Goal: Task Accomplishment & Management: Manage account settings

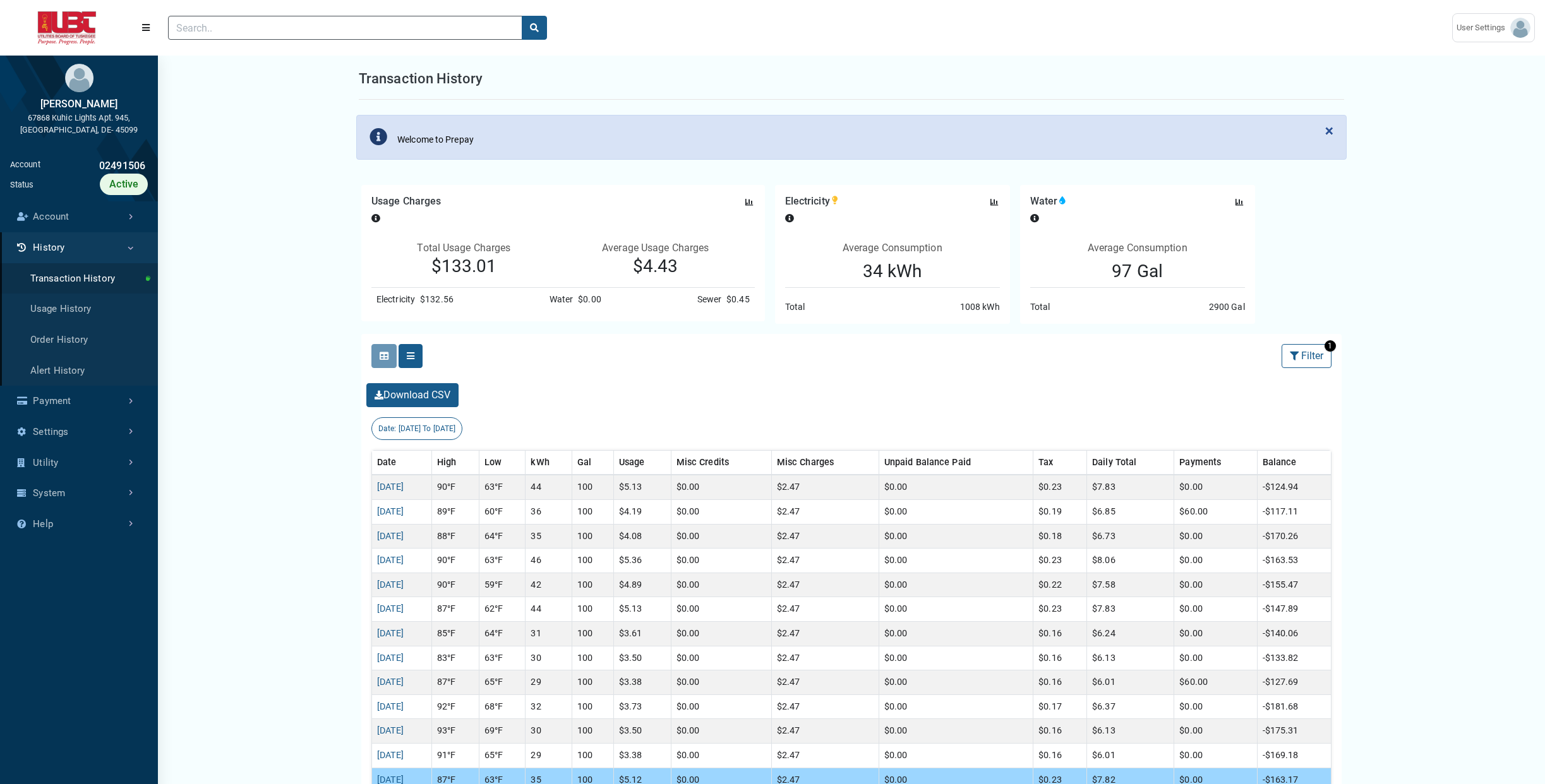
select select "25 per page"
click at [404, 490] on link "[DATE]" at bounding box center [390, 487] width 27 height 11
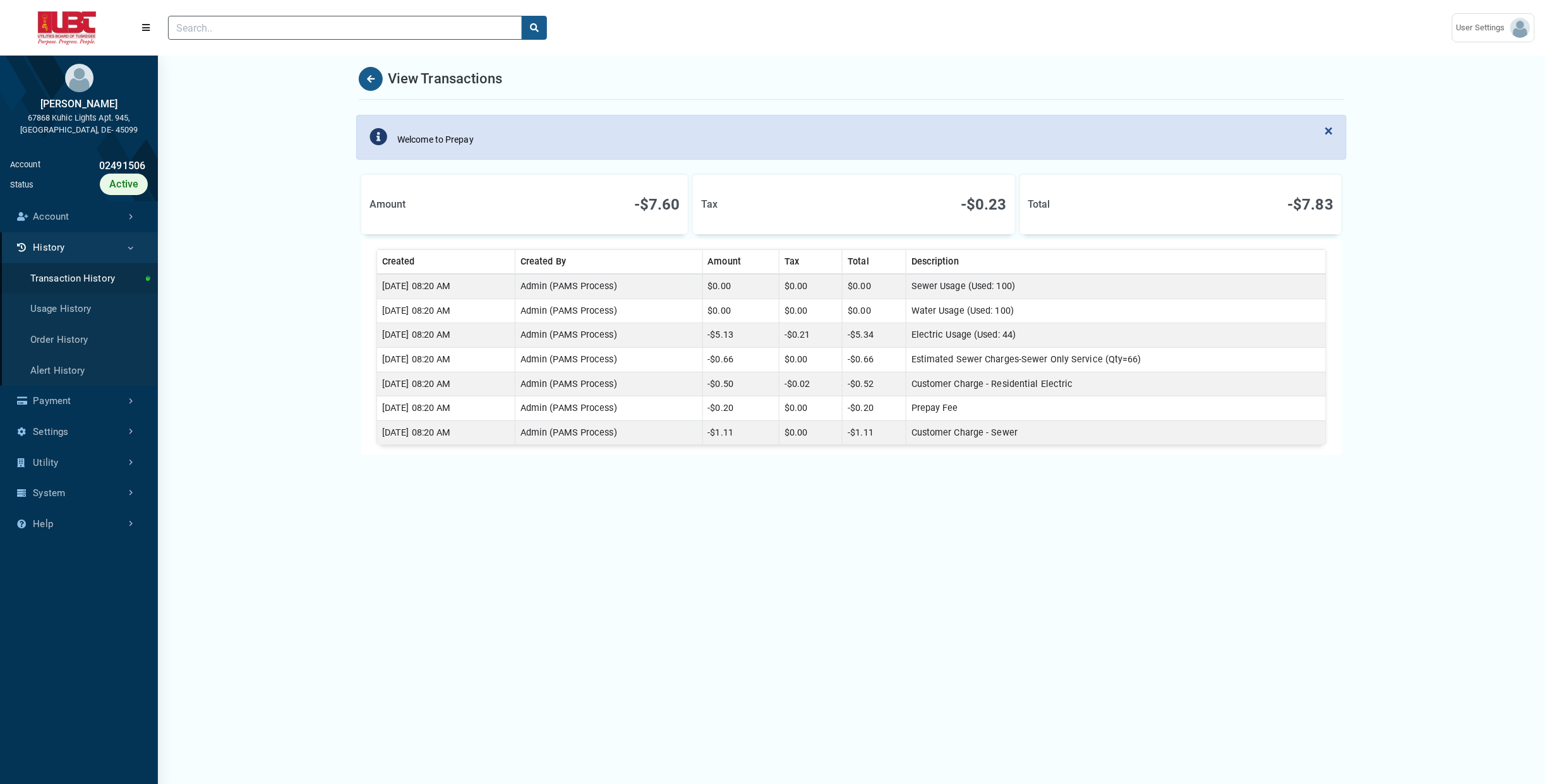
click at [1032, 384] on td "Customer Charge - Residential Electric" at bounding box center [1115, 384] width 420 height 24
click at [41, 463] on link "Utility" at bounding box center [79, 462] width 158 height 31
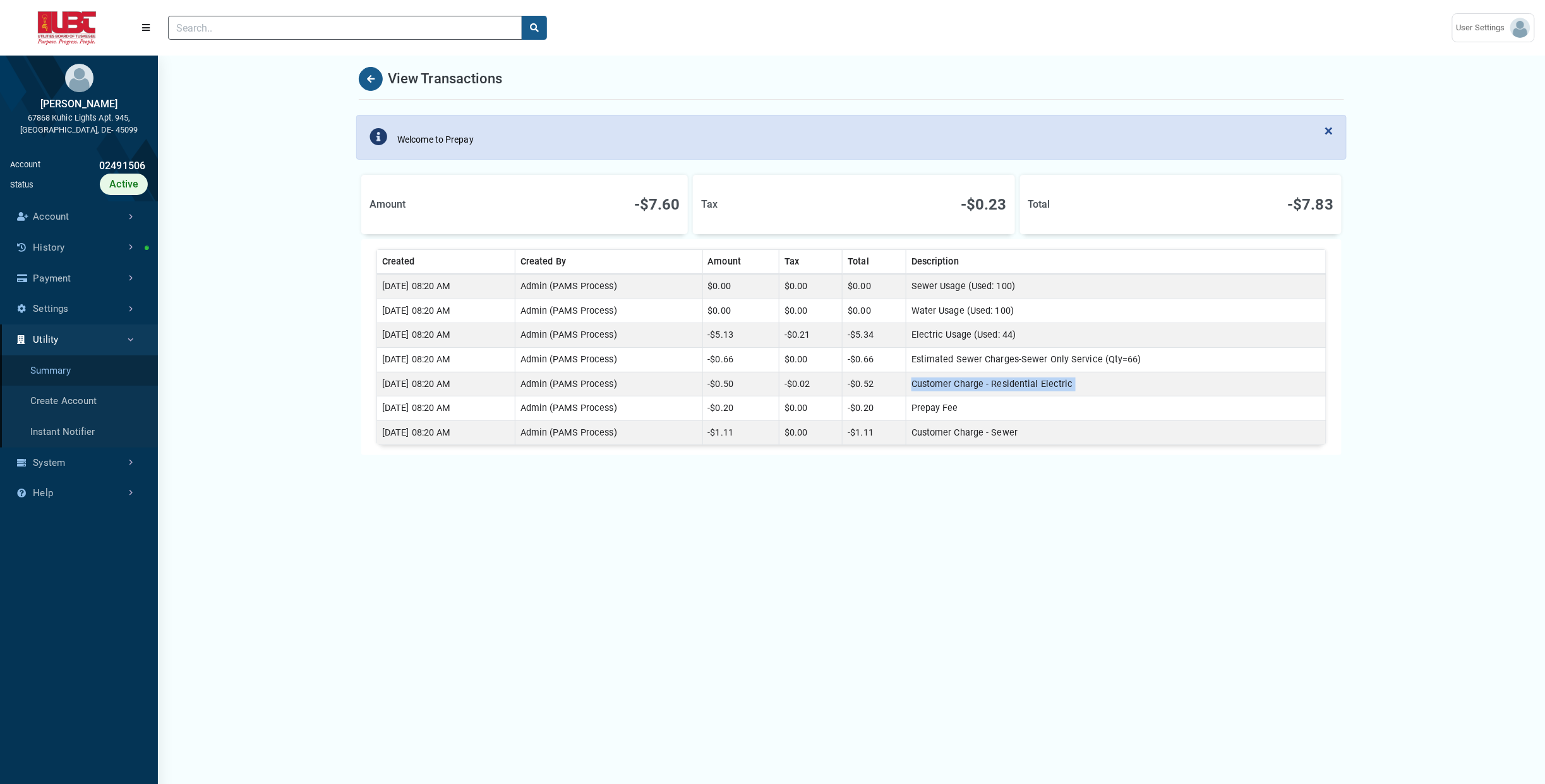
click at [59, 362] on link "Summary" at bounding box center [79, 370] width 158 height 31
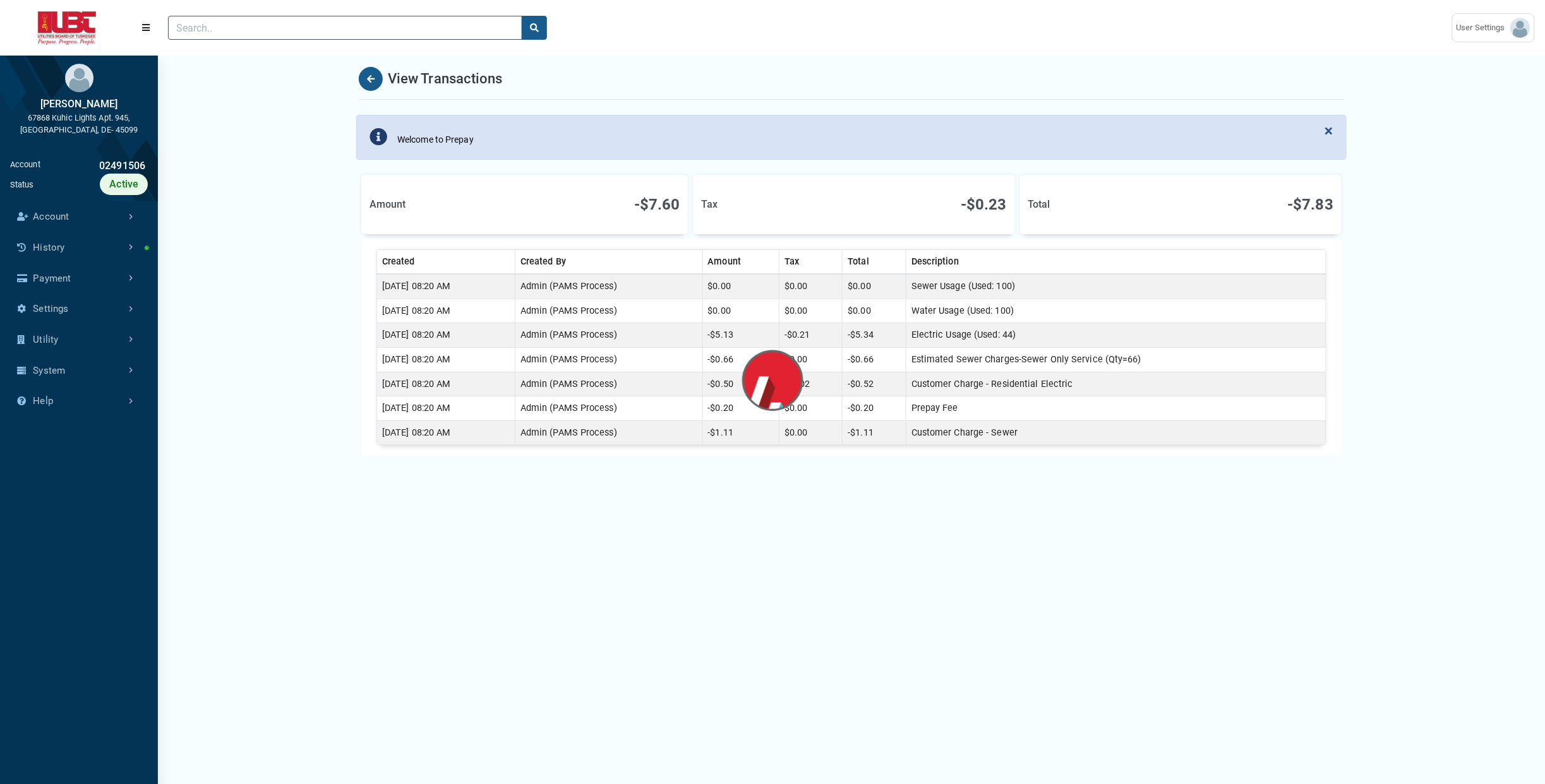
scroll to position [739, 157]
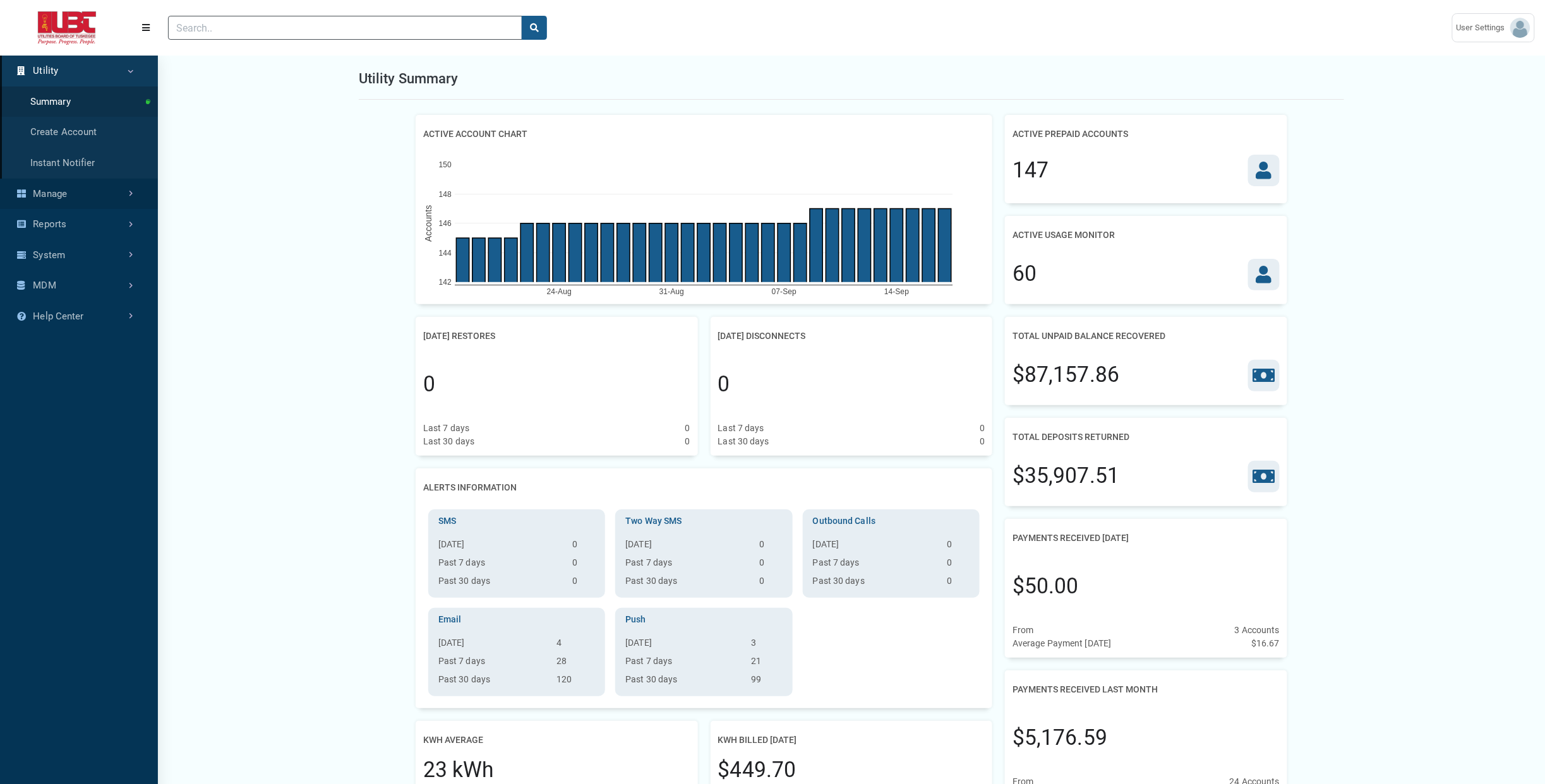
click at [77, 190] on link "Manage" at bounding box center [79, 194] width 158 height 31
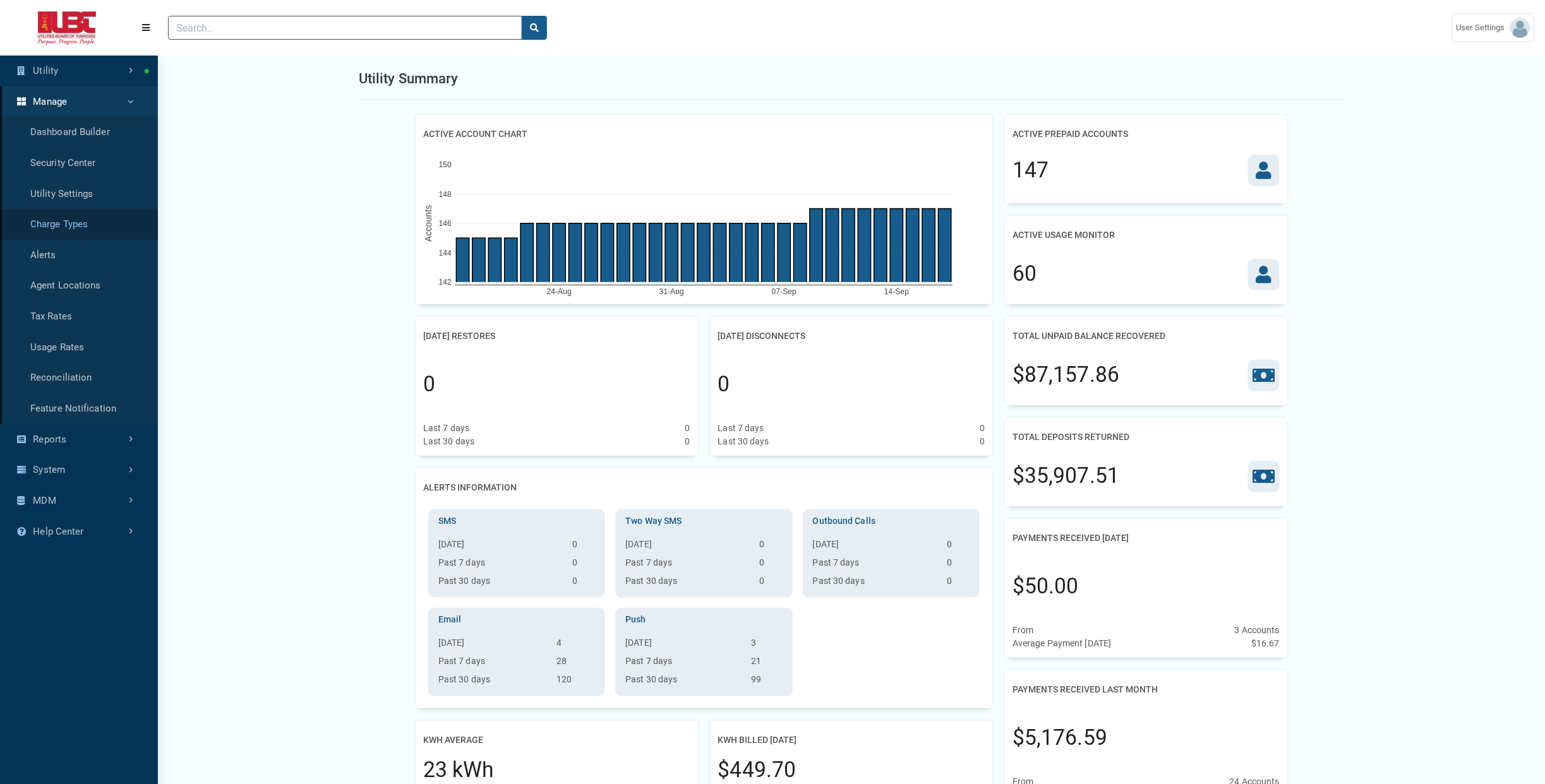
click at [76, 224] on link "Charge Types" at bounding box center [79, 224] width 158 height 31
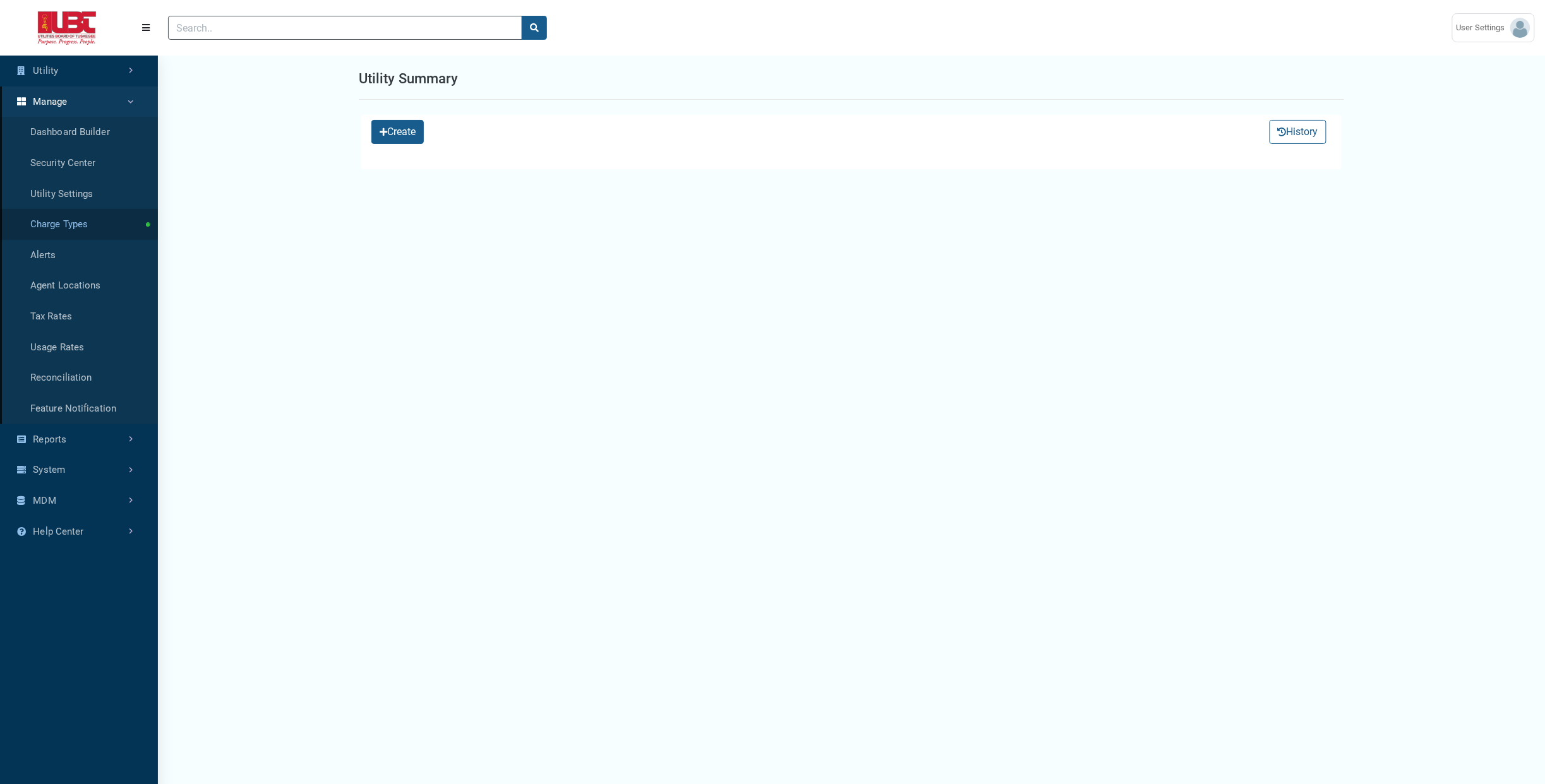
select select "25 per page"
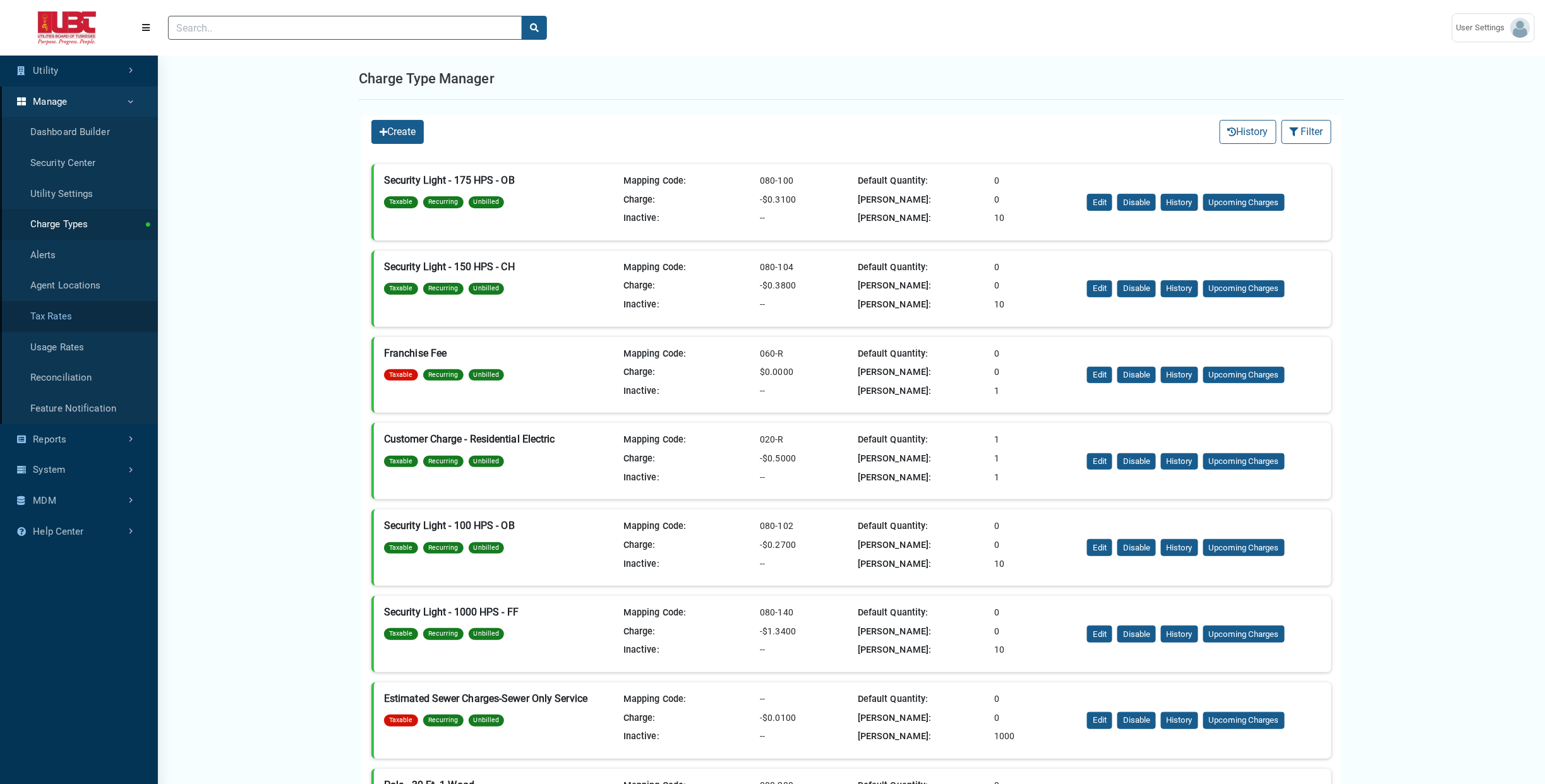
click at [61, 319] on link "Tax Rates" at bounding box center [79, 316] width 158 height 31
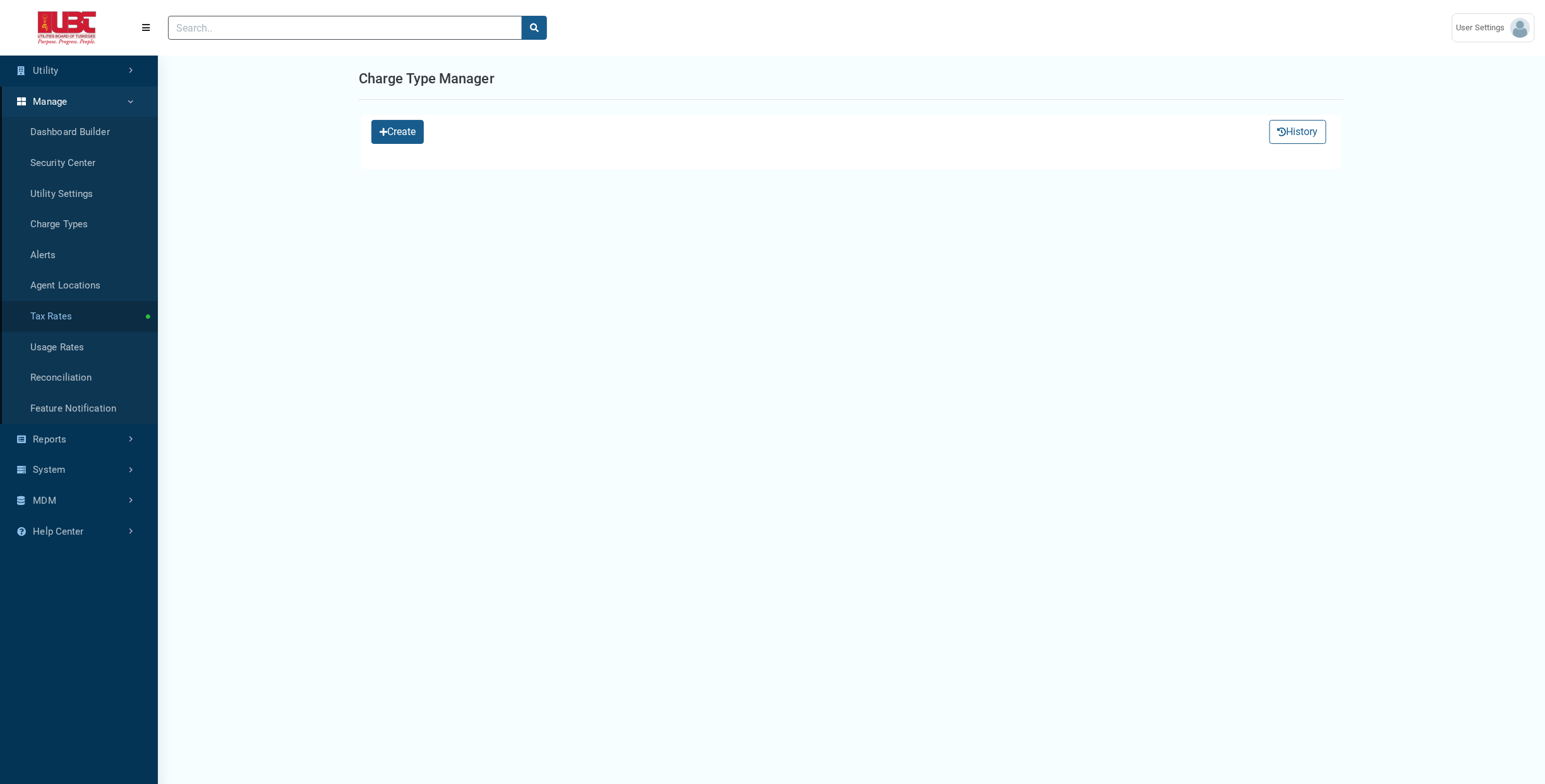
select select "25 per page"
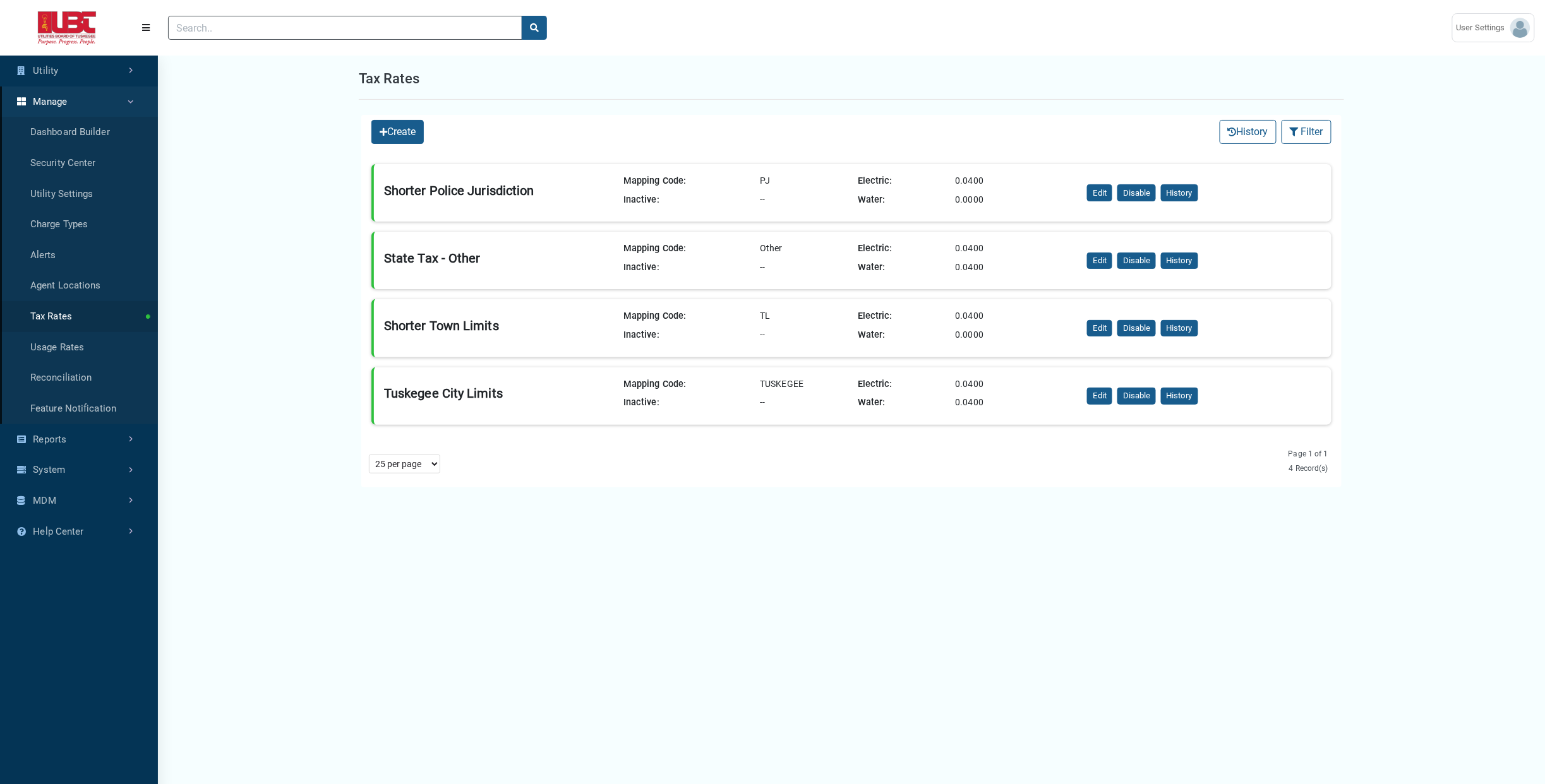
click at [510, 188] on div "Shorter Police Jurisdiction" at bounding box center [459, 190] width 150 height 15
copy div "Jurisdiction"
click at [415, 395] on div "Tuskegee City Limits" at bounding box center [443, 393] width 119 height 15
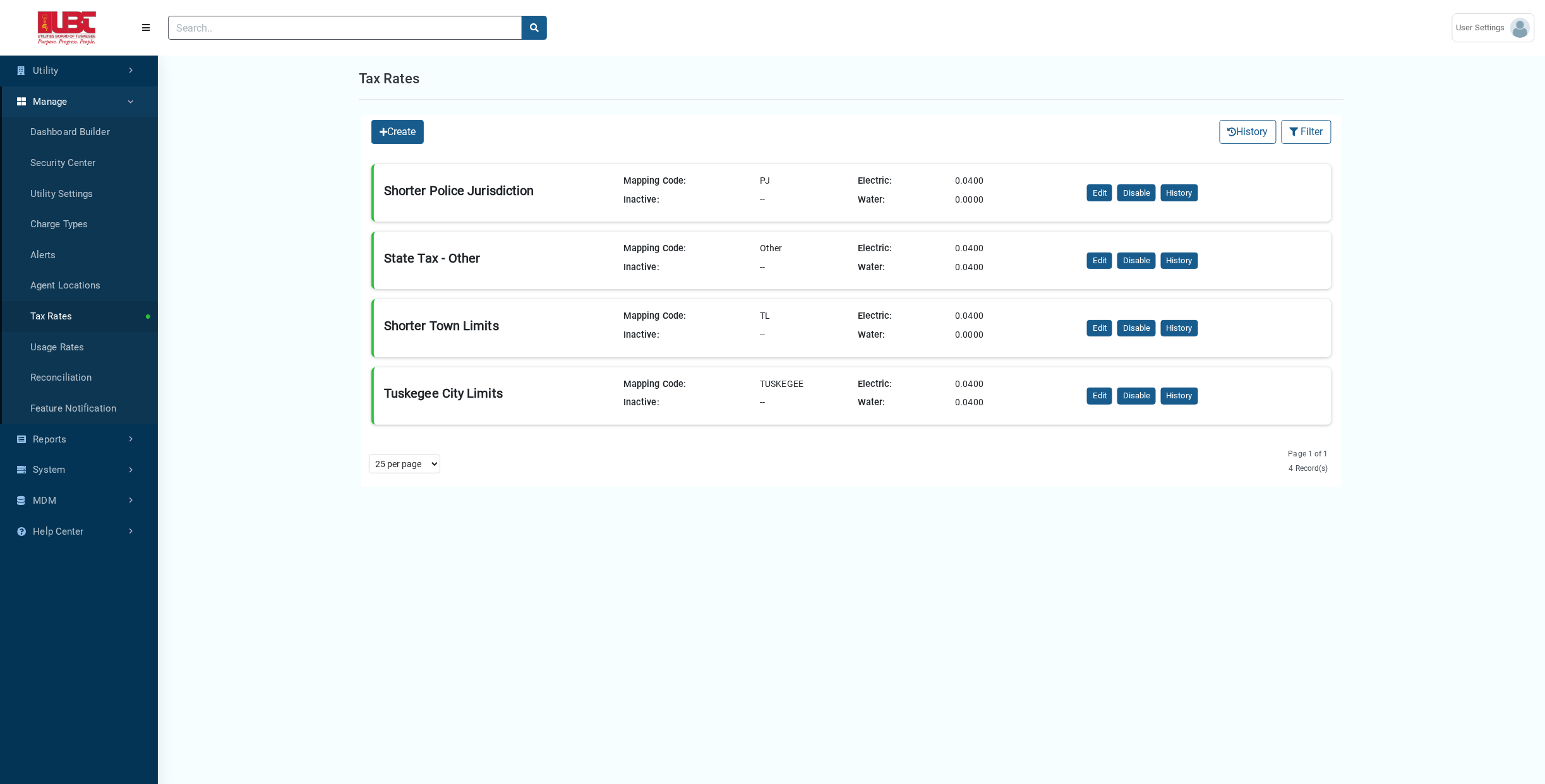
click at [415, 395] on div "Tuskegee City Limits" at bounding box center [443, 393] width 119 height 15
copy div "Tuskegee City Limits"
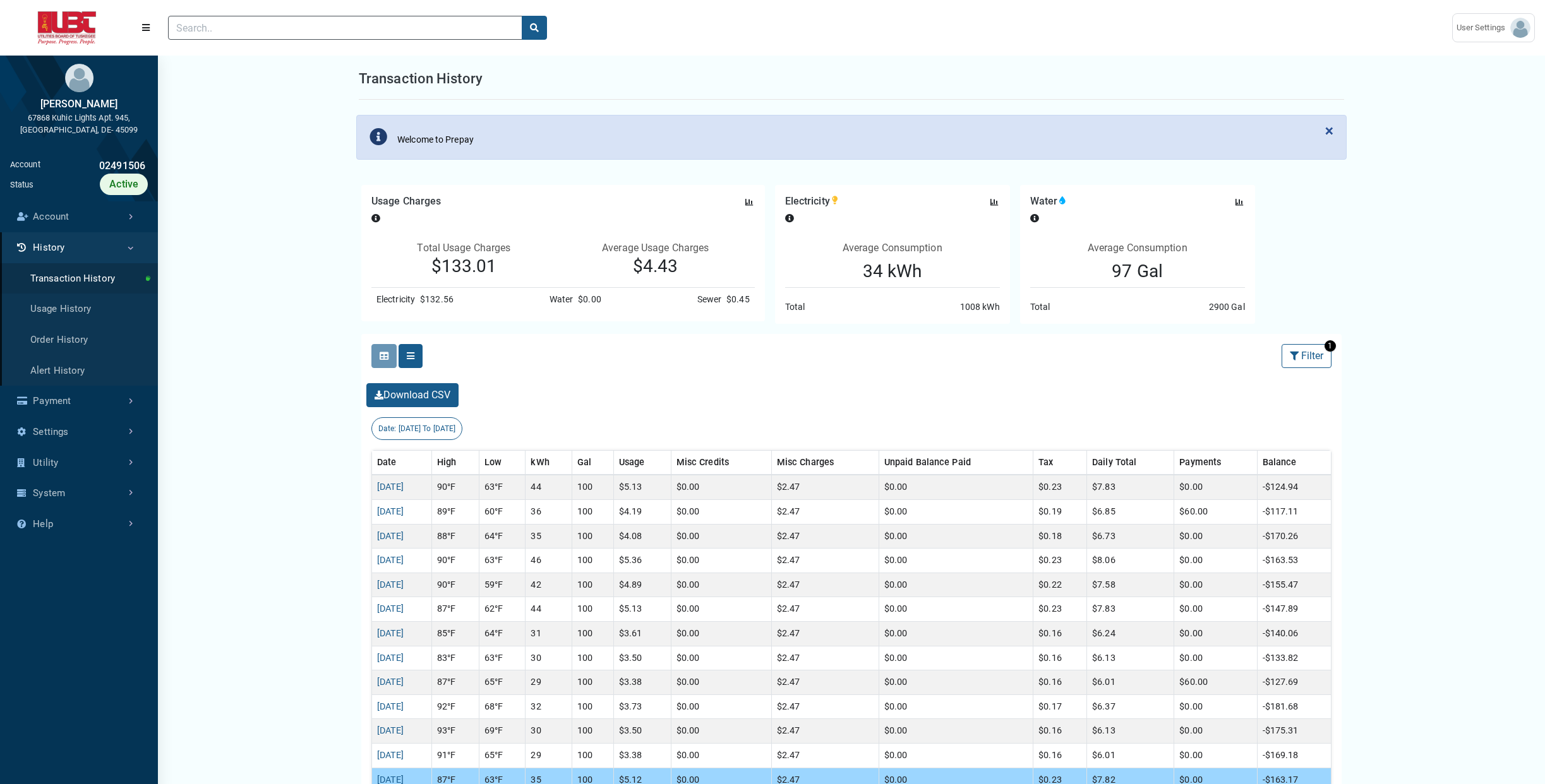
select select "25 per page"
click at [74, 209] on link "Account" at bounding box center [79, 217] width 158 height 31
click at [404, 484] on link "[DATE]" at bounding box center [390, 487] width 27 height 11
